Goal: Information Seeking & Learning: Learn about a topic

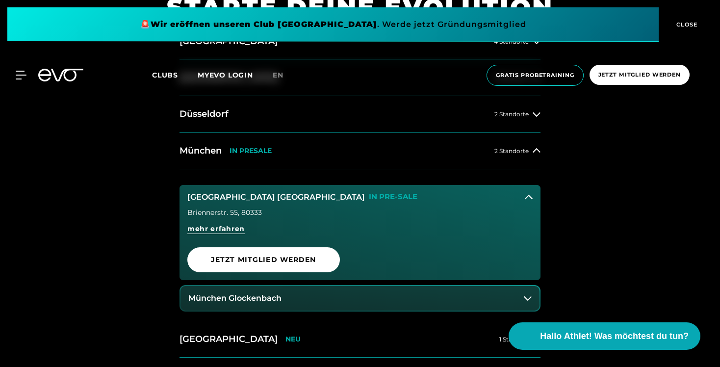
scroll to position [436, 0]
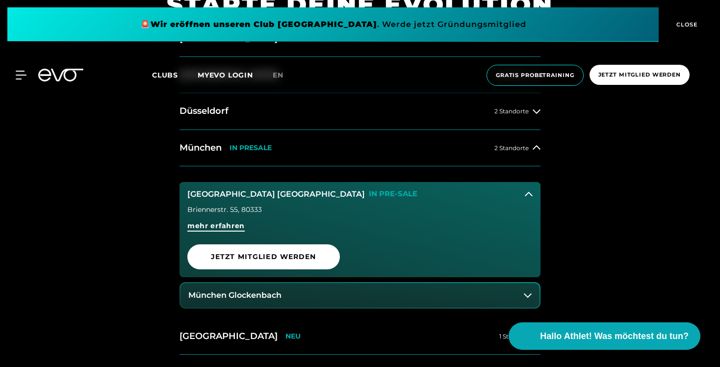
click at [234, 228] on span "mehr erfahren" at bounding box center [215, 226] width 57 height 10
